Goal: Task Accomplishment & Management: Complete application form

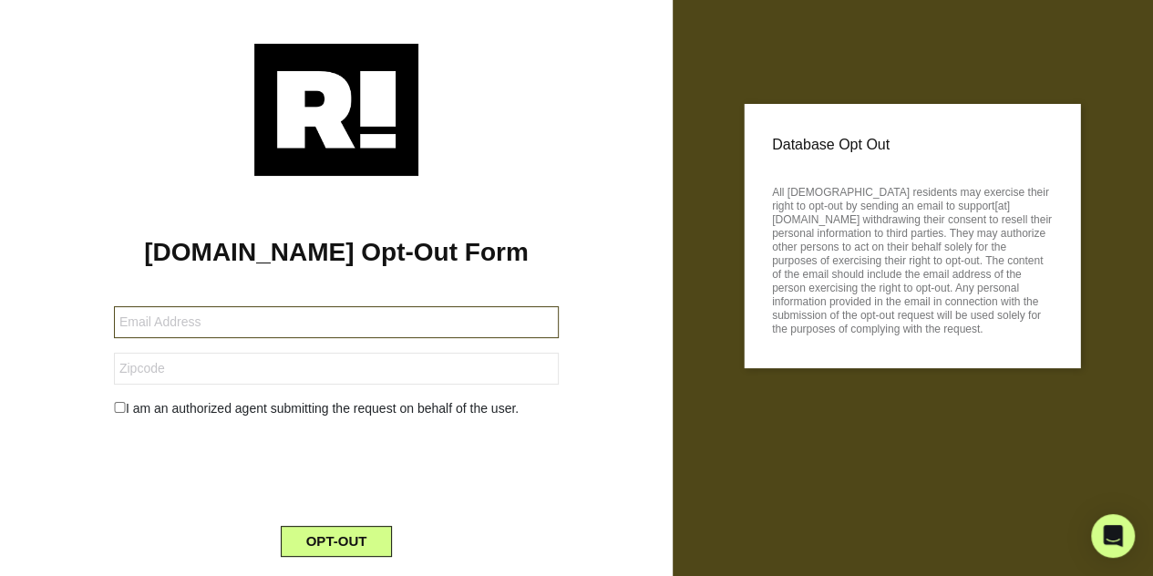
click at [305, 332] on input "text" at bounding box center [336, 322] width 445 height 32
click at [315, 323] on input "text" at bounding box center [336, 322] width 445 height 32
type input "[EMAIL_ADDRESS][DOMAIN_NAME]"
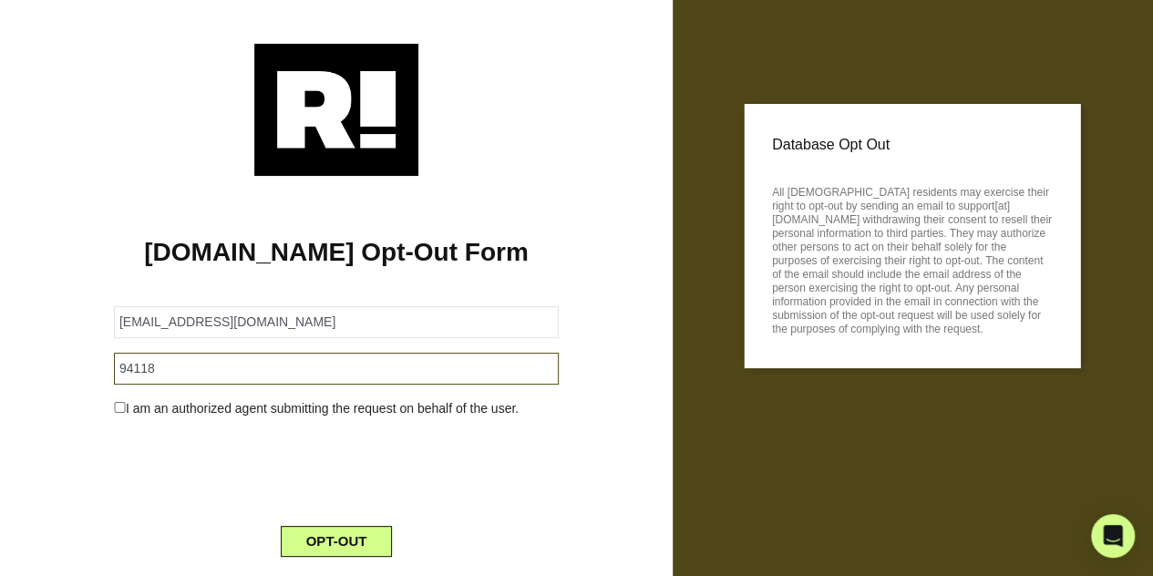
type input "94118"
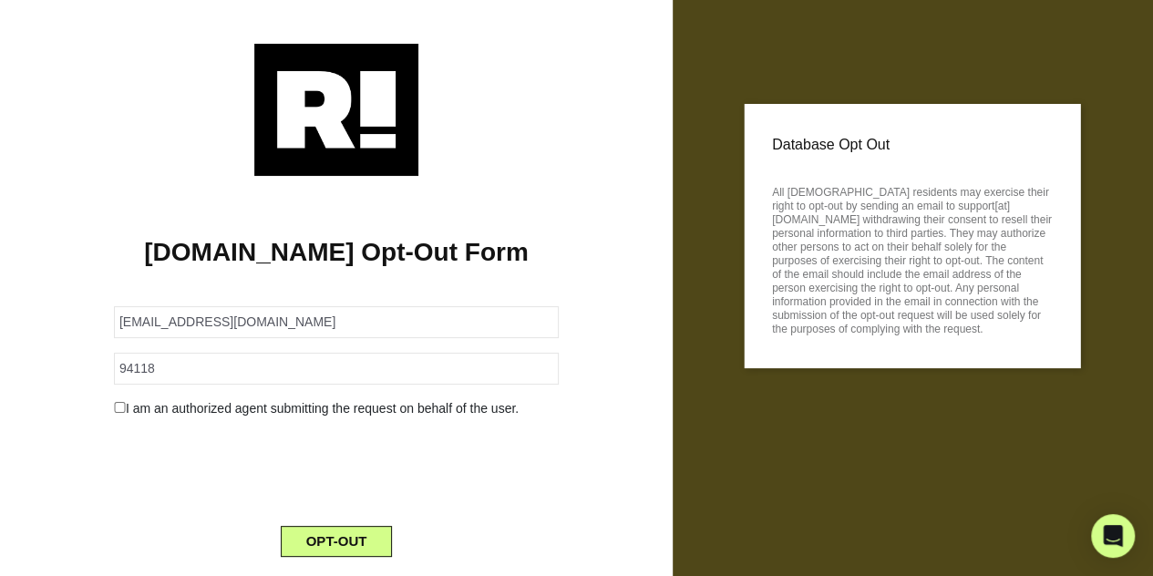
click at [261, 412] on div "I am an authorized agent submitting the request on behalf of the user." at bounding box center [336, 408] width 472 height 19
click at [119, 406] on input "checkbox" at bounding box center [120, 407] width 12 height 11
click at [119, 408] on input "checkbox" at bounding box center [120, 407] width 12 height 11
checkbox input "false"
click at [339, 537] on button "OPT-OUT" at bounding box center [337, 541] width 112 height 31
